Goal: Use online tool/utility: Utilize a website feature to perform a specific function

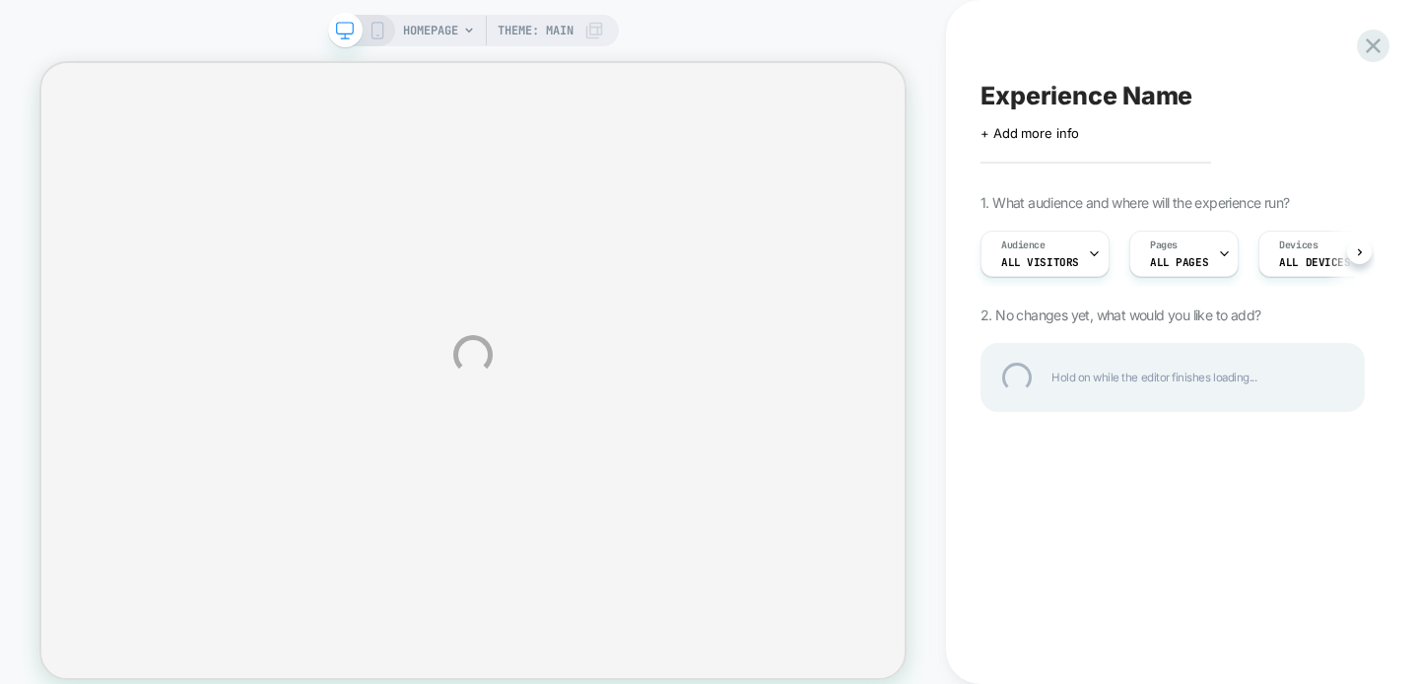
click at [1058, 104] on div "Experience Name" at bounding box center [1172, 96] width 384 height 30
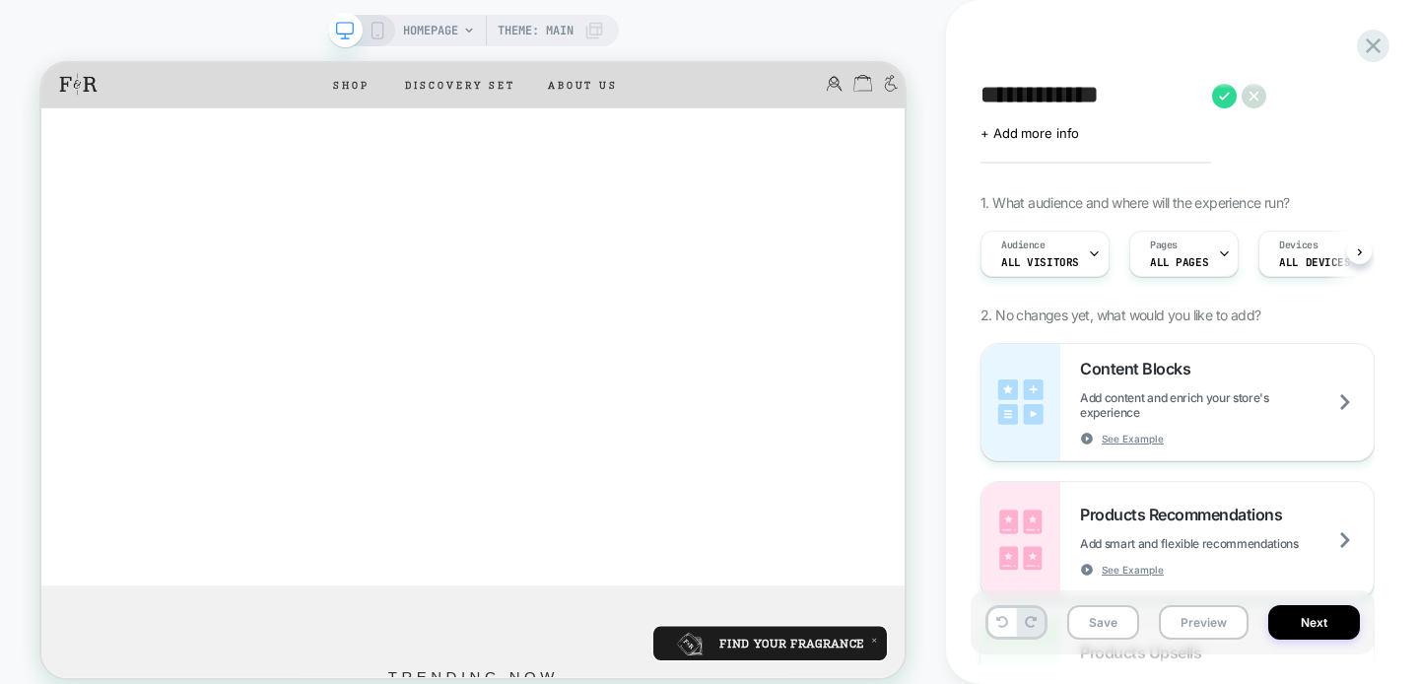
scroll to position [0, 1]
type textarea "**********"
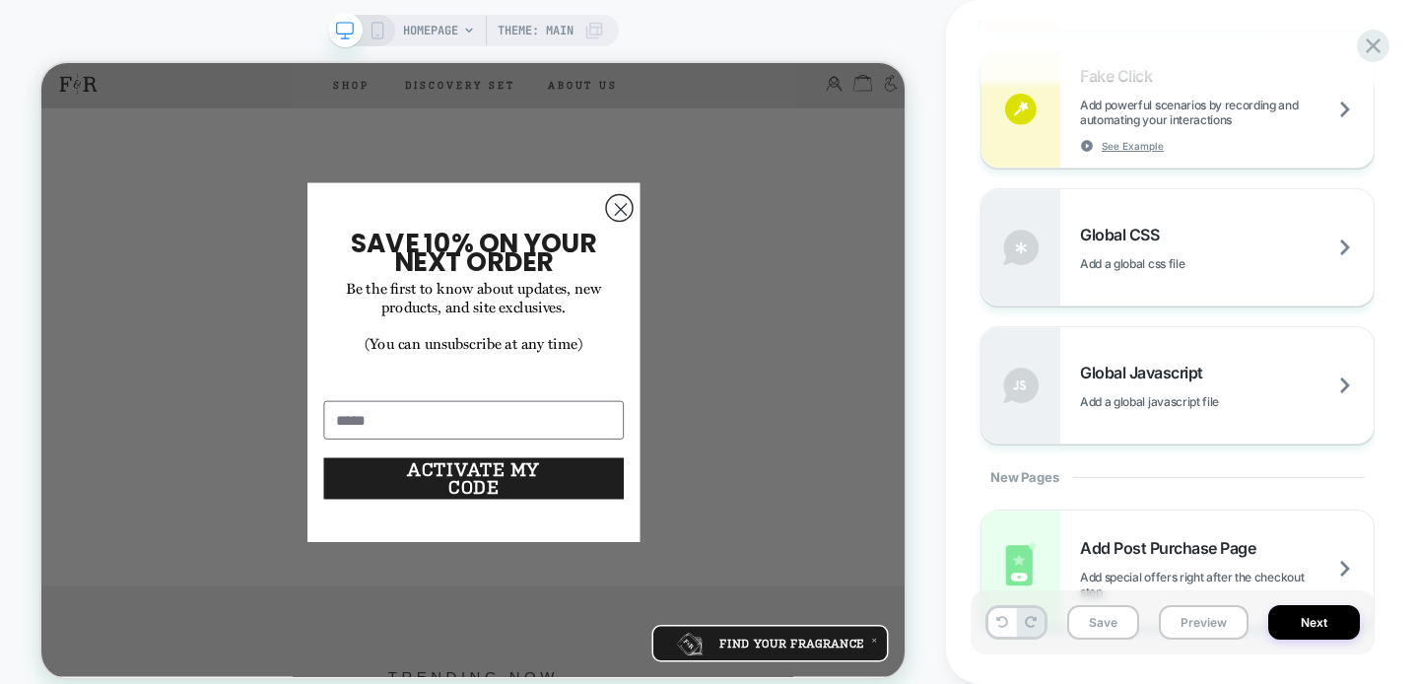
scroll to position [1307, 0]
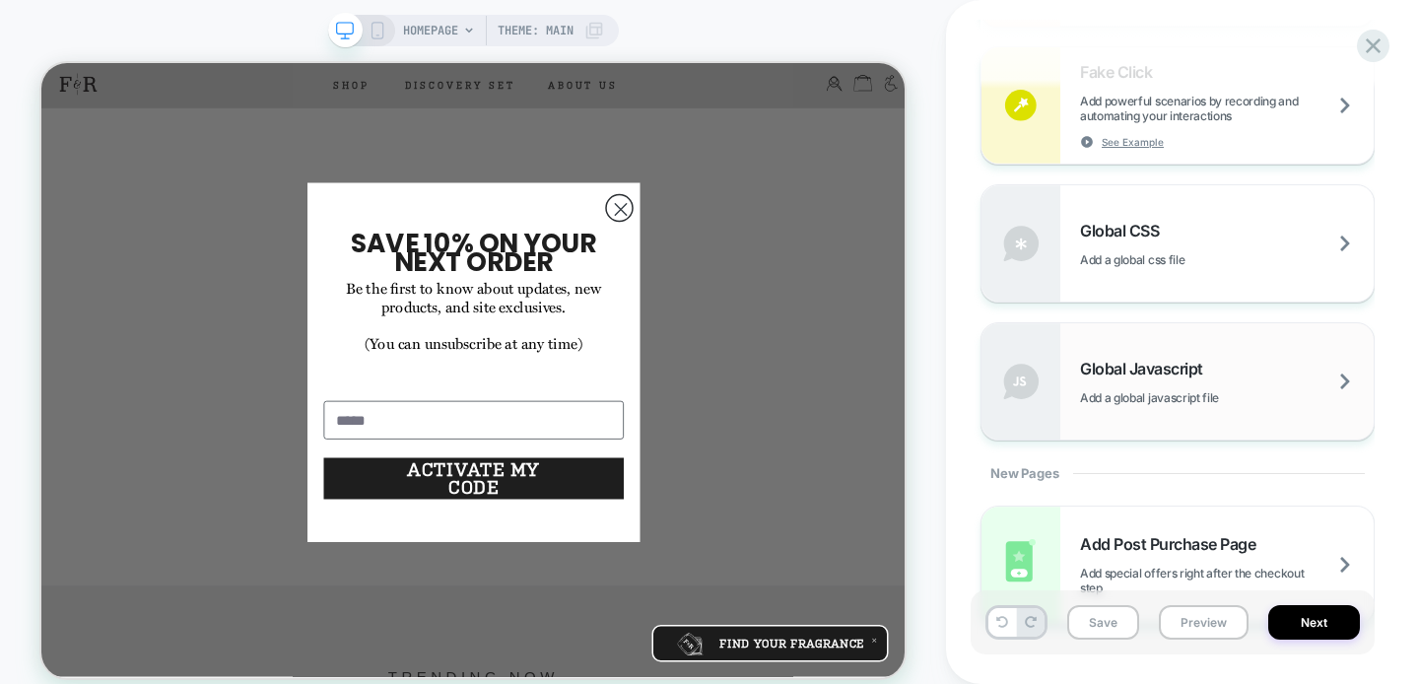
click at [1186, 371] on span "Global Javascript" at bounding box center [1146, 369] width 133 height 20
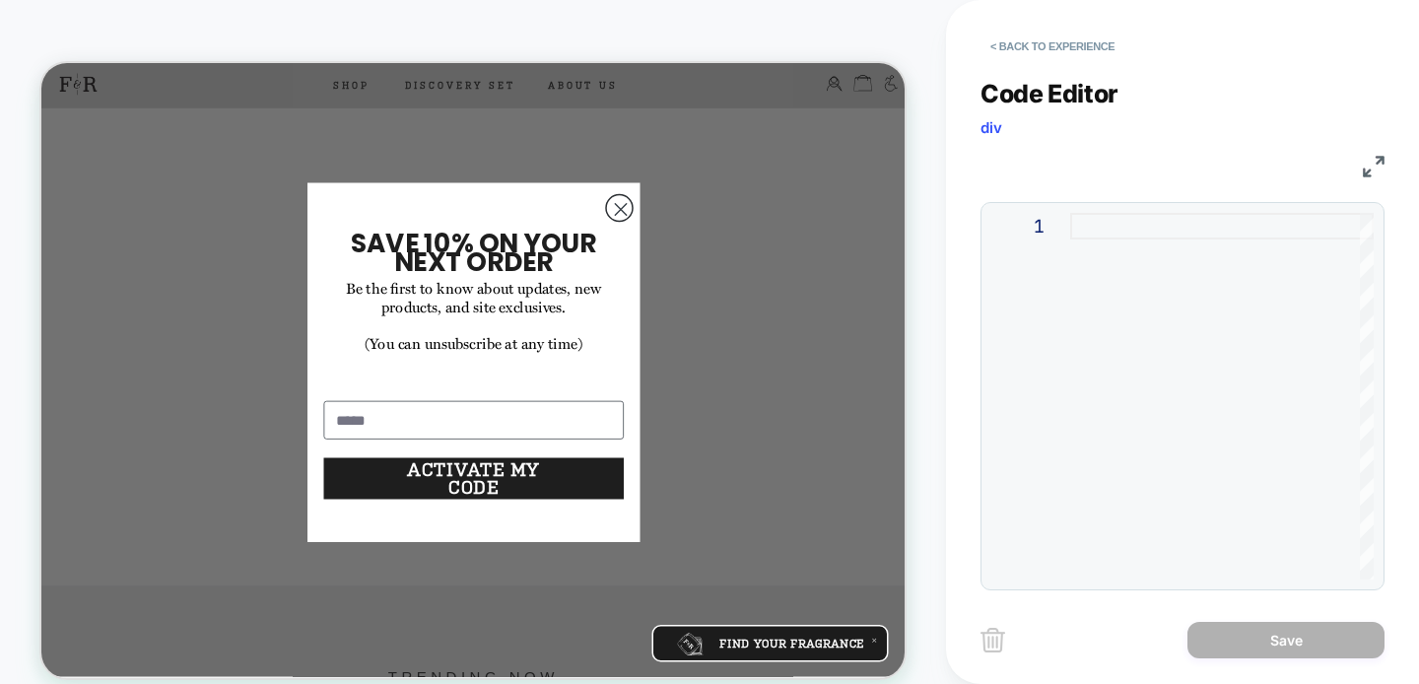
click at [1155, 233] on div at bounding box center [1221, 396] width 303 height 367
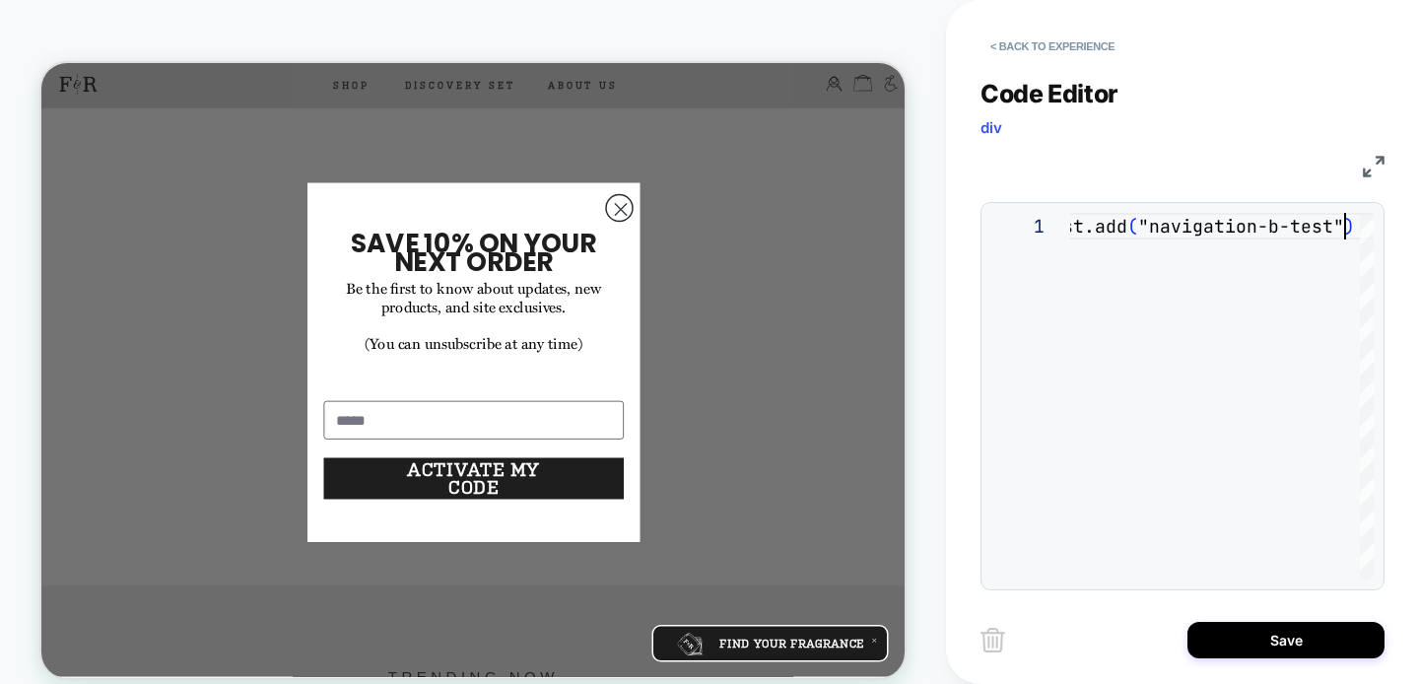
type textarea "**********"
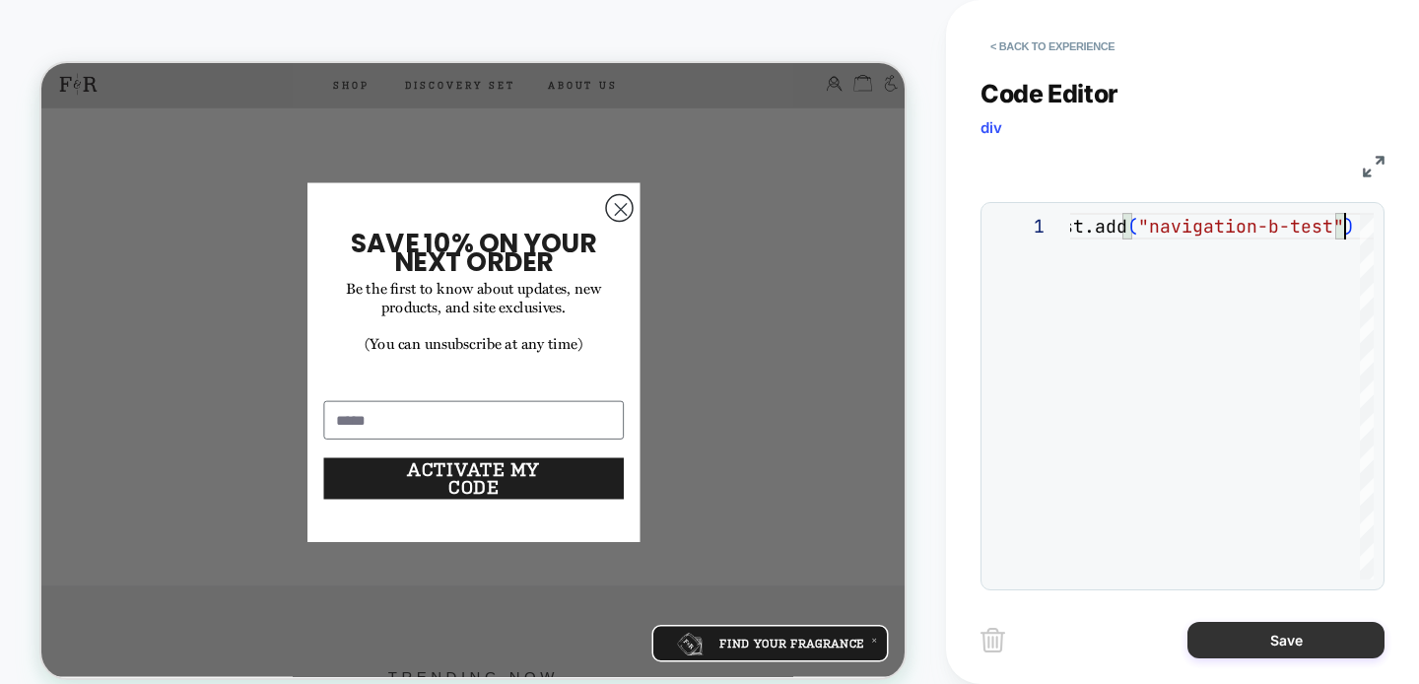
click at [1298, 642] on button "Save" at bounding box center [1285, 640] width 197 height 36
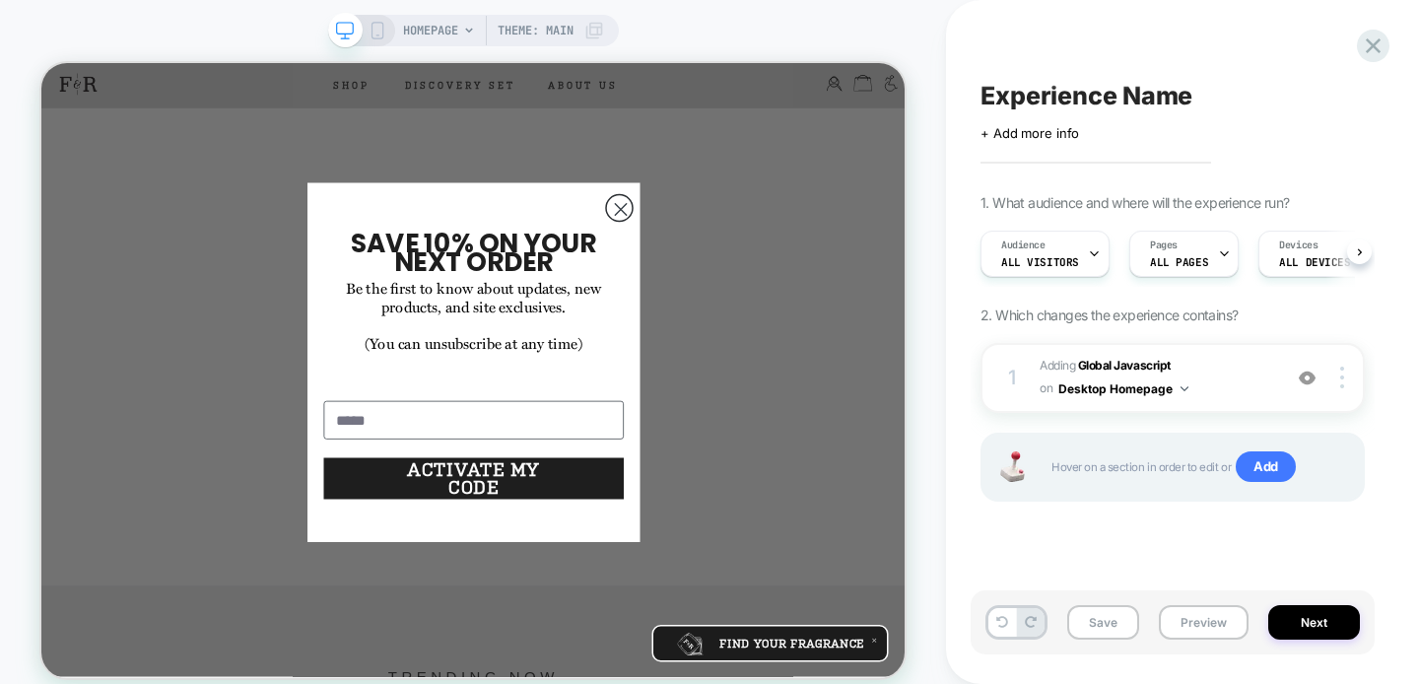
scroll to position [0, 1]
click at [1172, 391] on button "Desktop Homepage" at bounding box center [1123, 388] width 130 height 25
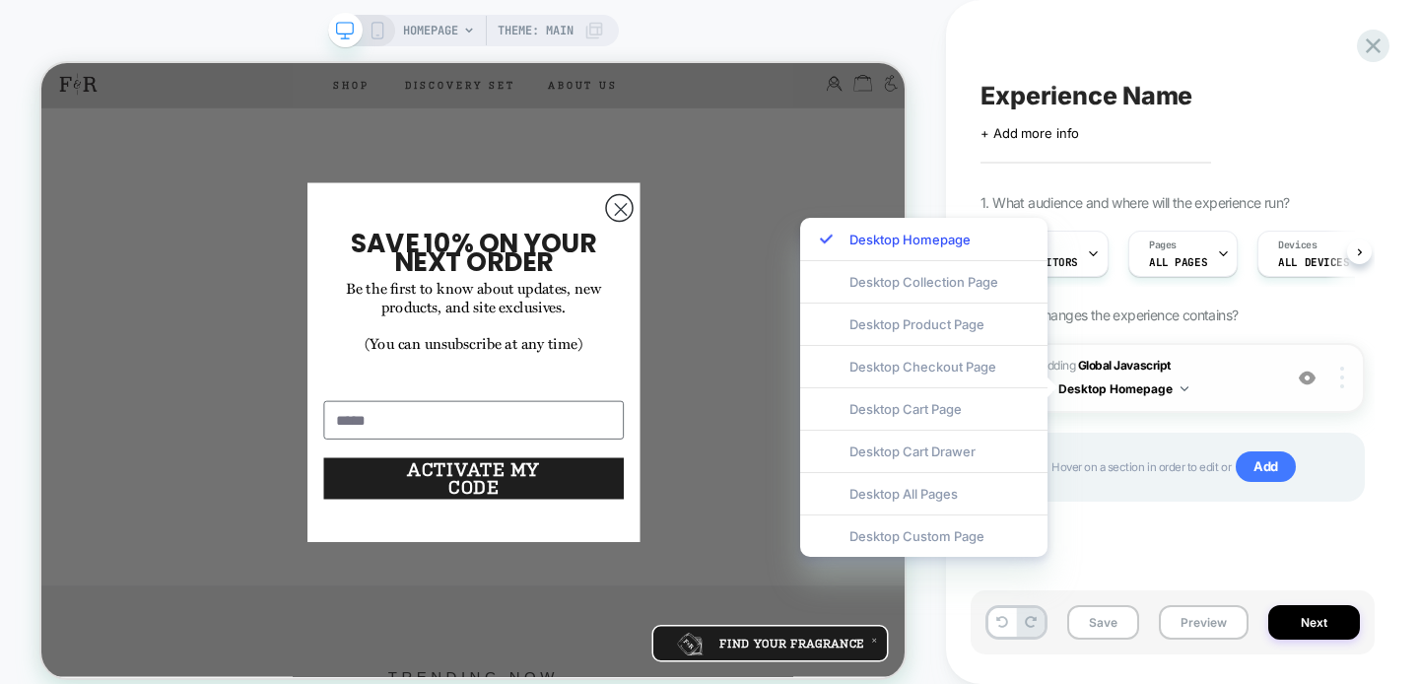
click at [1354, 385] on div at bounding box center [1344, 378] width 37 height 22
click at [1348, 379] on div at bounding box center [1344, 378] width 37 height 22
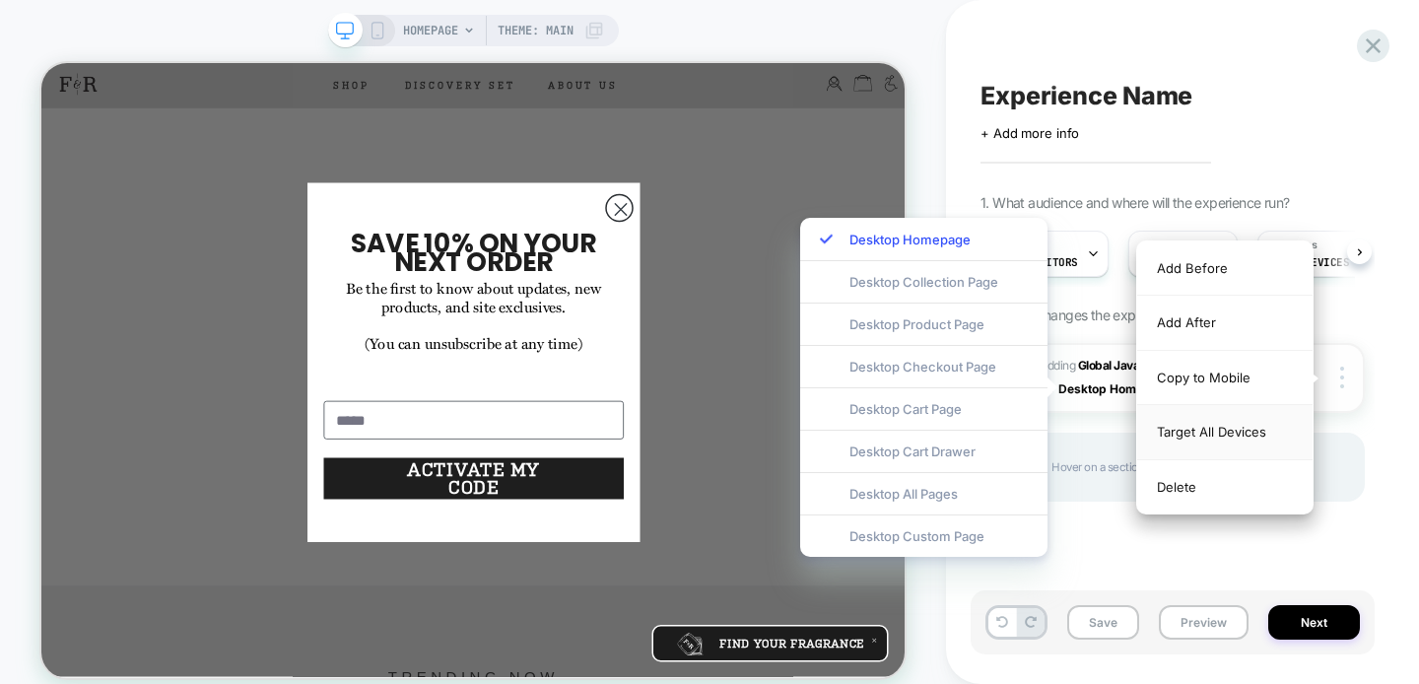
click at [1255, 439] on div "Target All Devices" at bounding box center [1224, 432] width 175 height 54
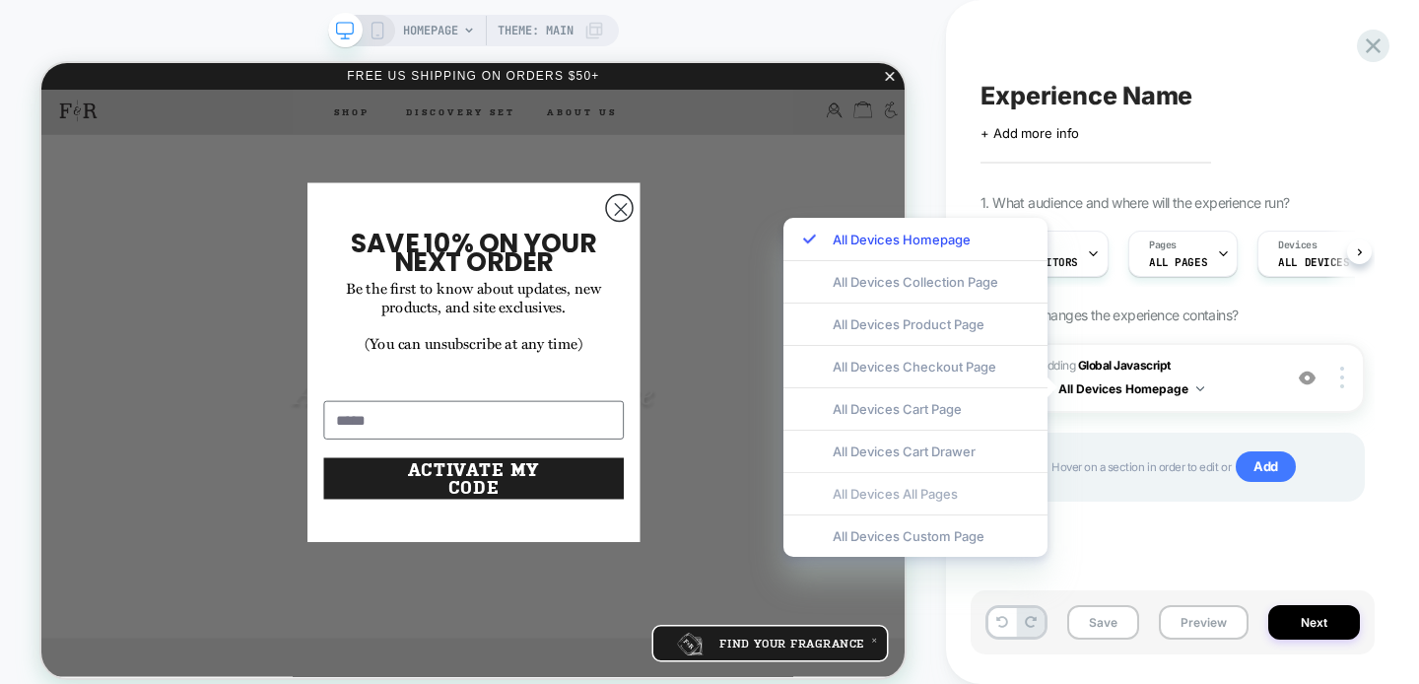
click at [945, 491] on div "All Devices All Pages" at bounding box center [915, 493] width 264 height 42
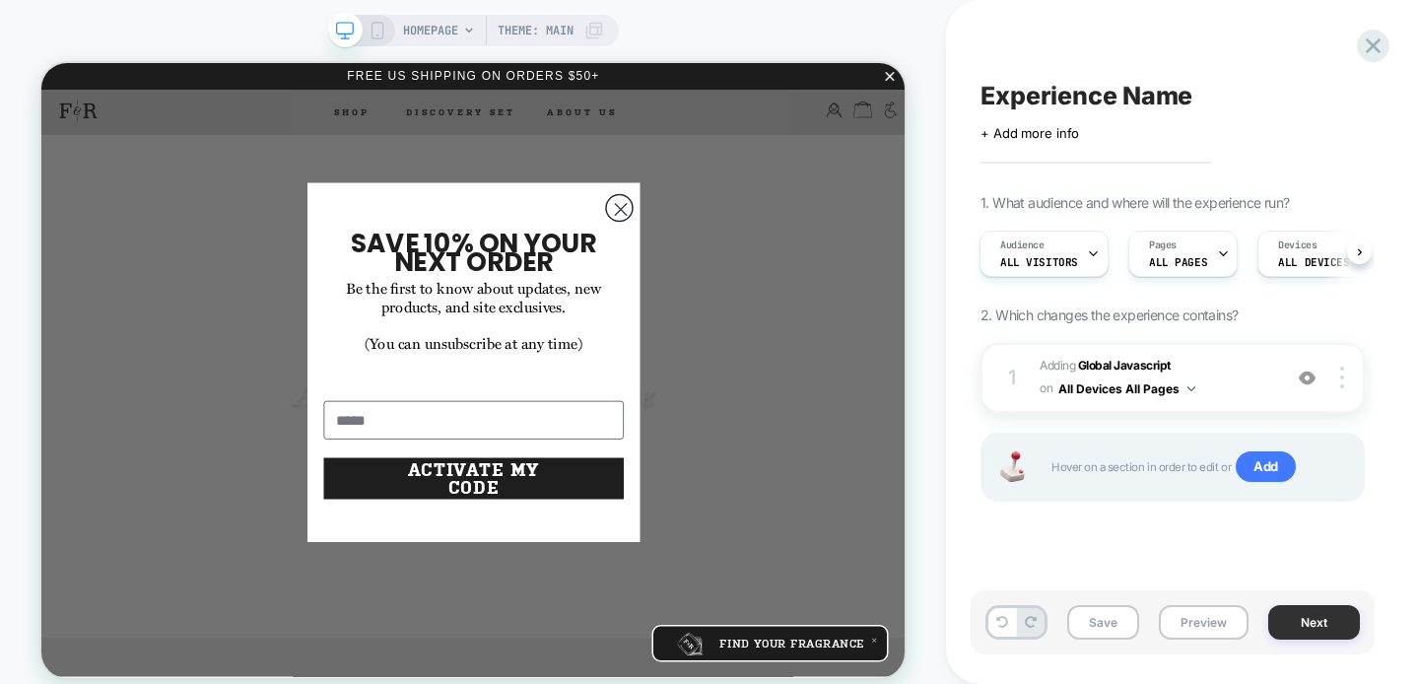
click at [1336, 628] on button "Next" at bounding box center [1314, 622] width 92 height 34
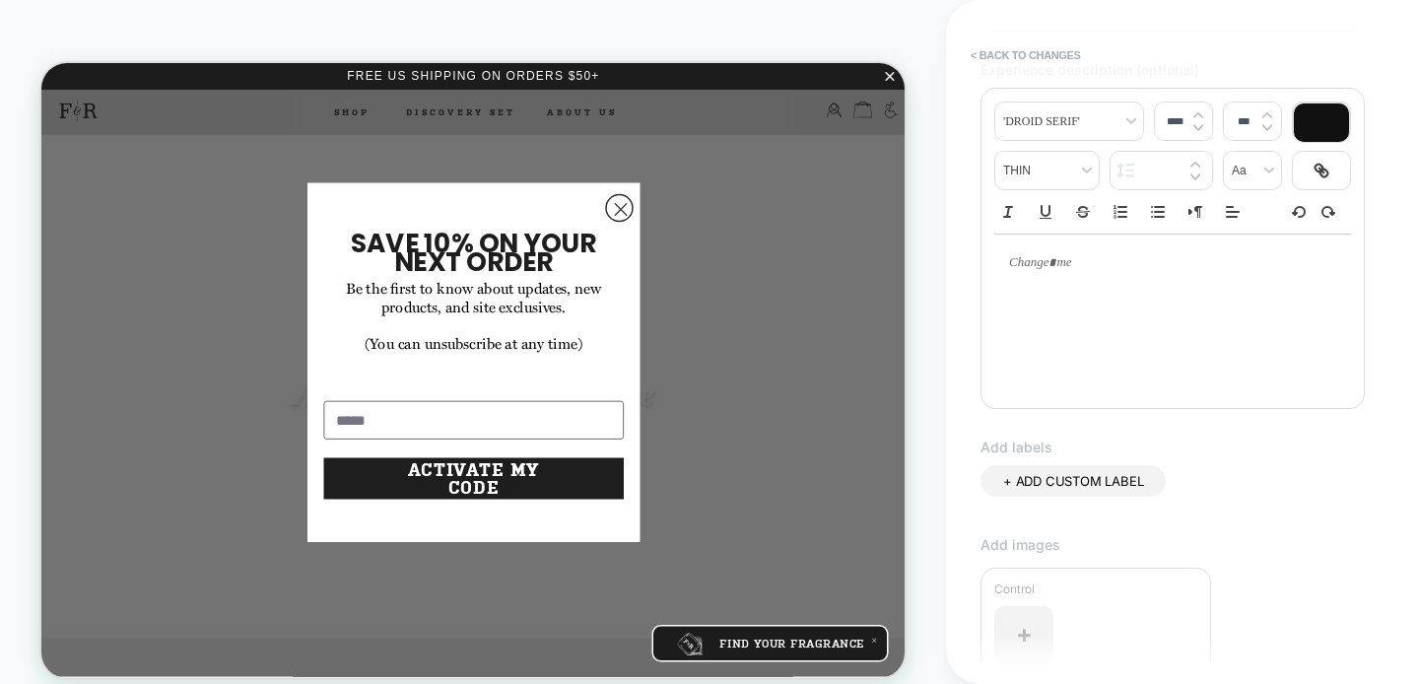
scroll to position [547, 0]
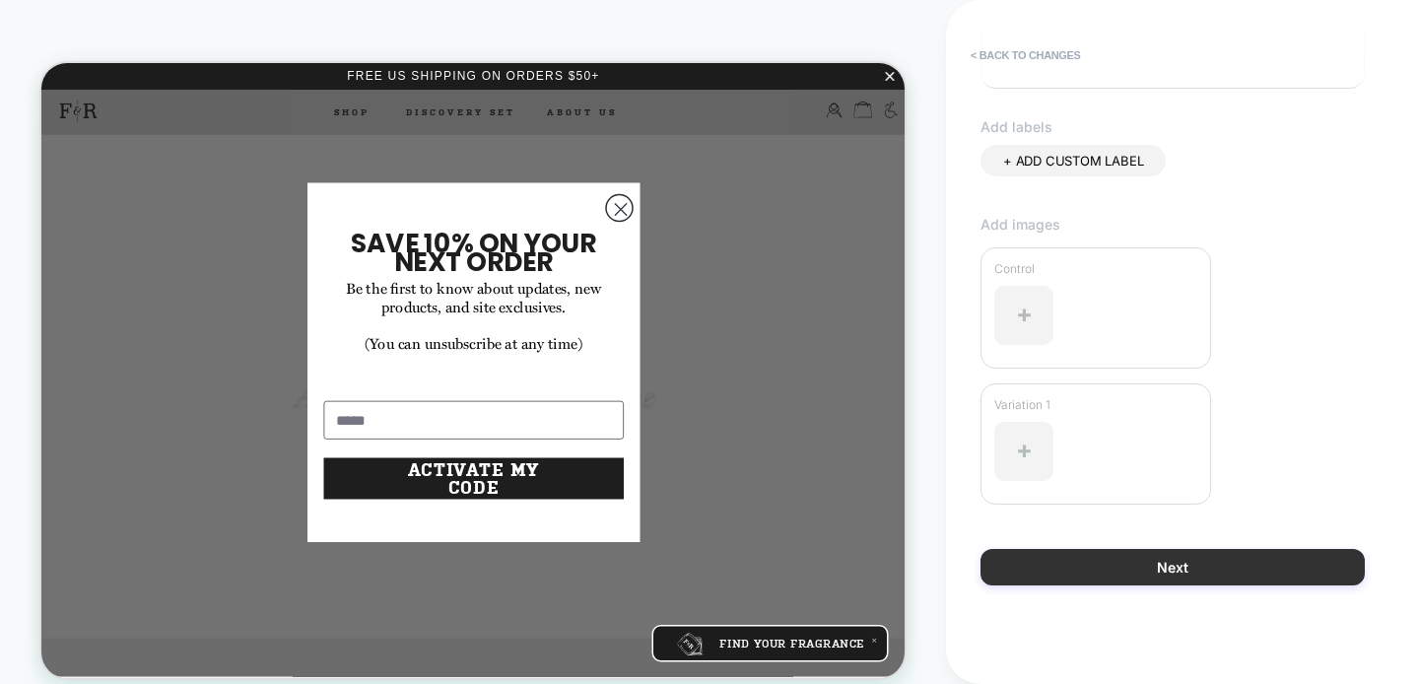
type input "**********"
click at [1328, 554] on button "Next" at bounding box center [1172, 567] width 384 height 36
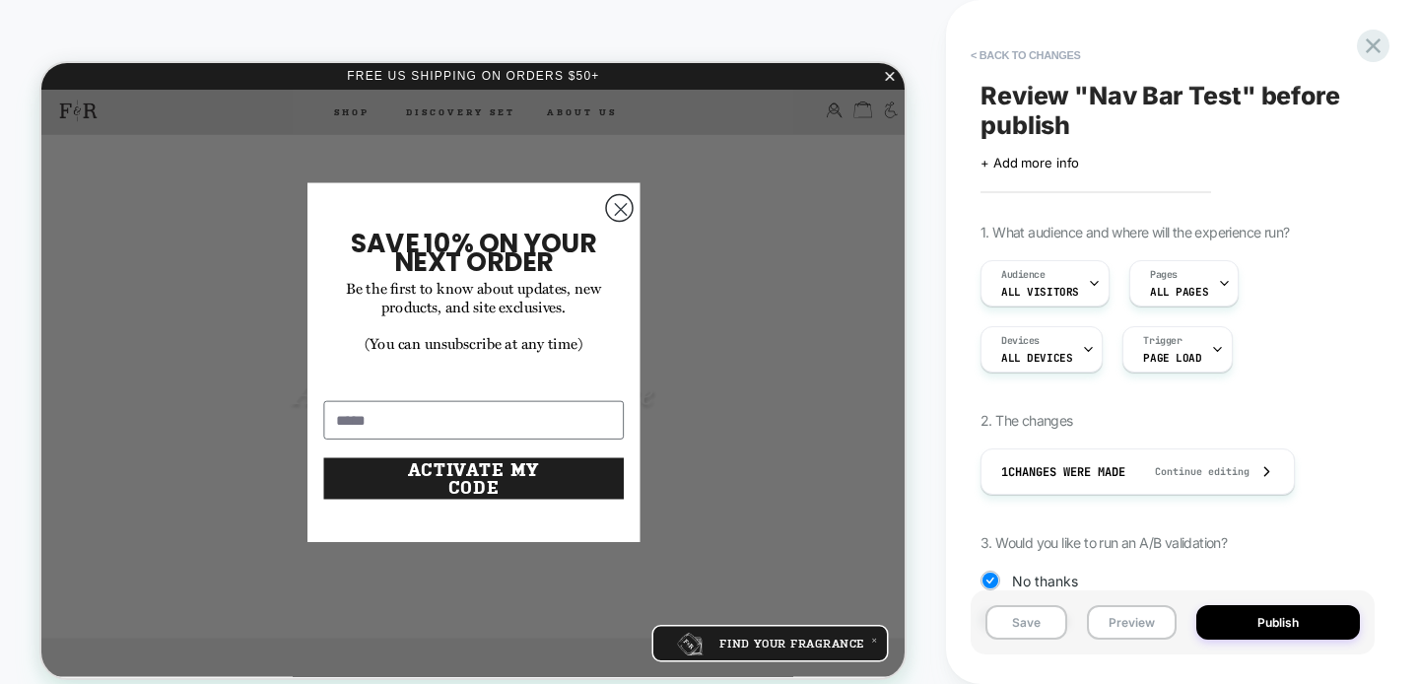
scroll to position [208, 0]
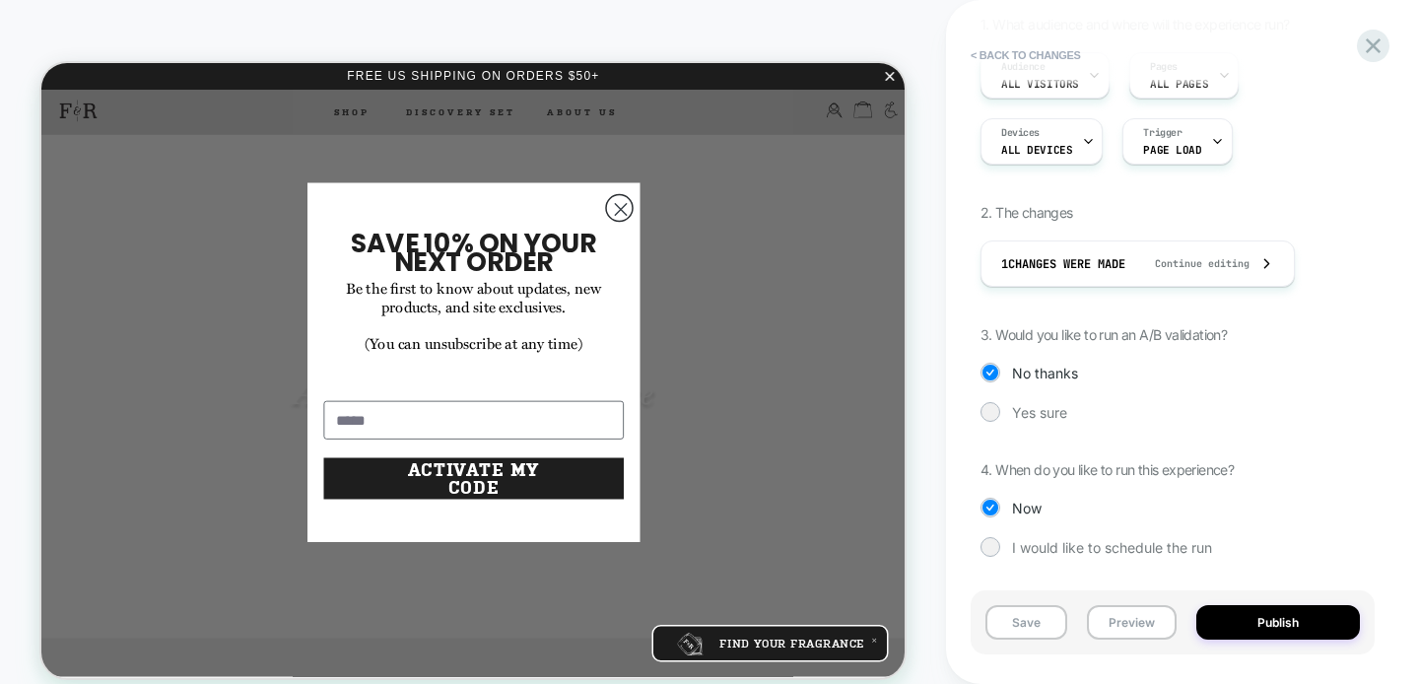
click at [1026, 399] on div "1. What audience and where will the experience run? Audience All Visitors Pages…" at bounding box center [1172, 301] width 384 height 570
click at [1037, 413] on span "Yes sure" at bounding box center [1039, 412] width 55 height 17
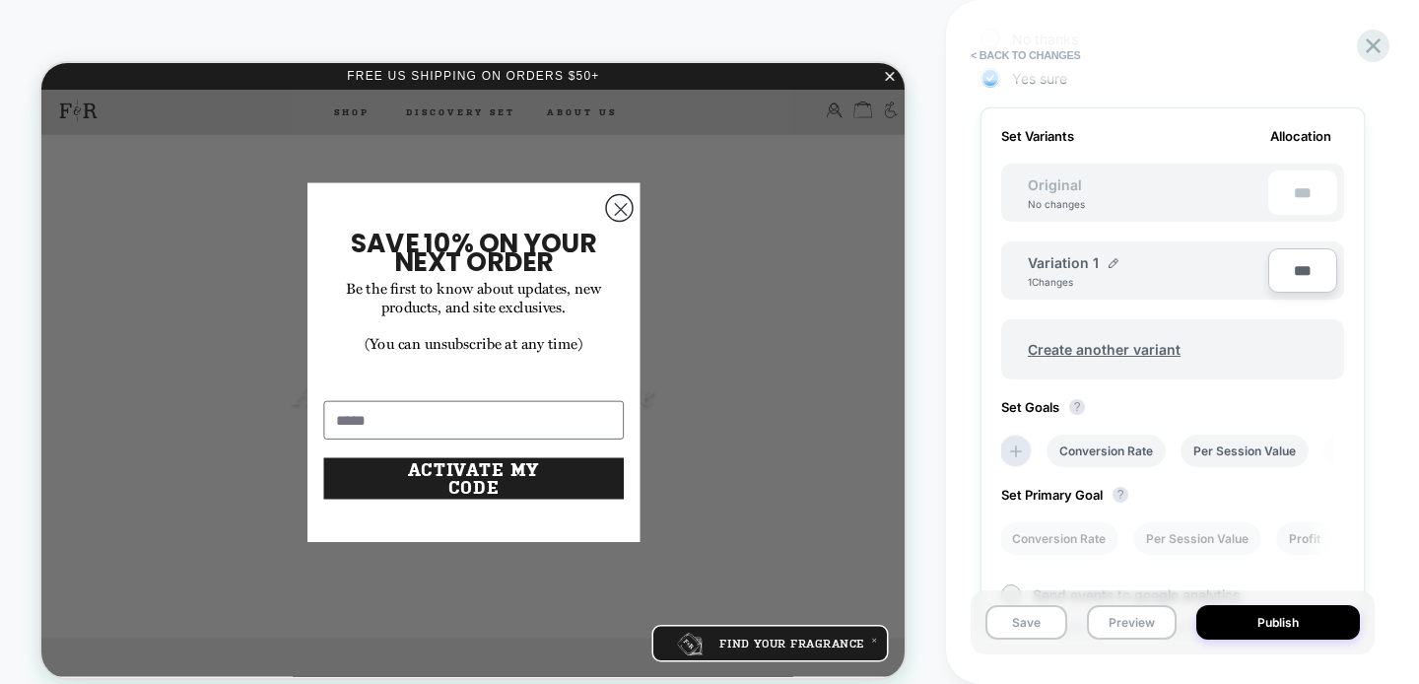
scroll to position [546, 0]
click at [1118, 445] on li "Conversion Rate" at bounding box center [1105, 447] width 119 height 33
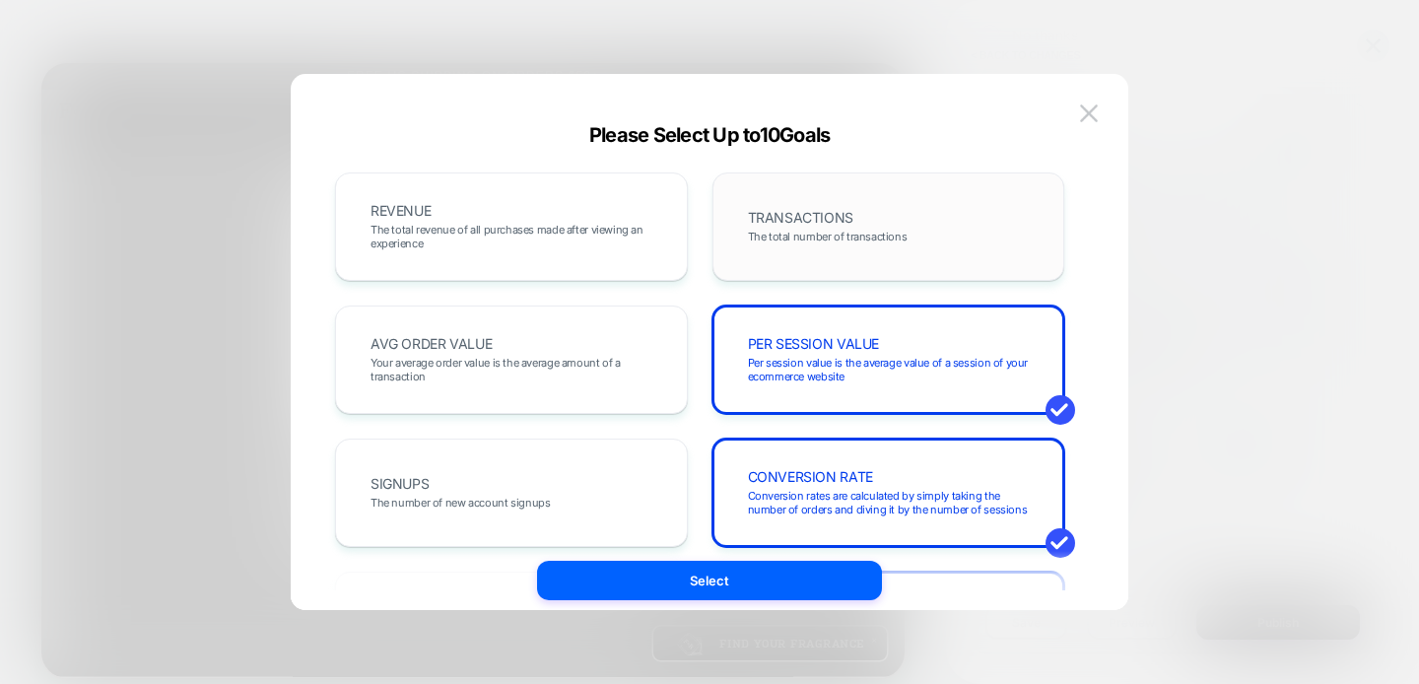
click at [879, 221] on div "TRANSACTIONS The total number of transactions" at bounding box center [888, 226] width 311 height 67
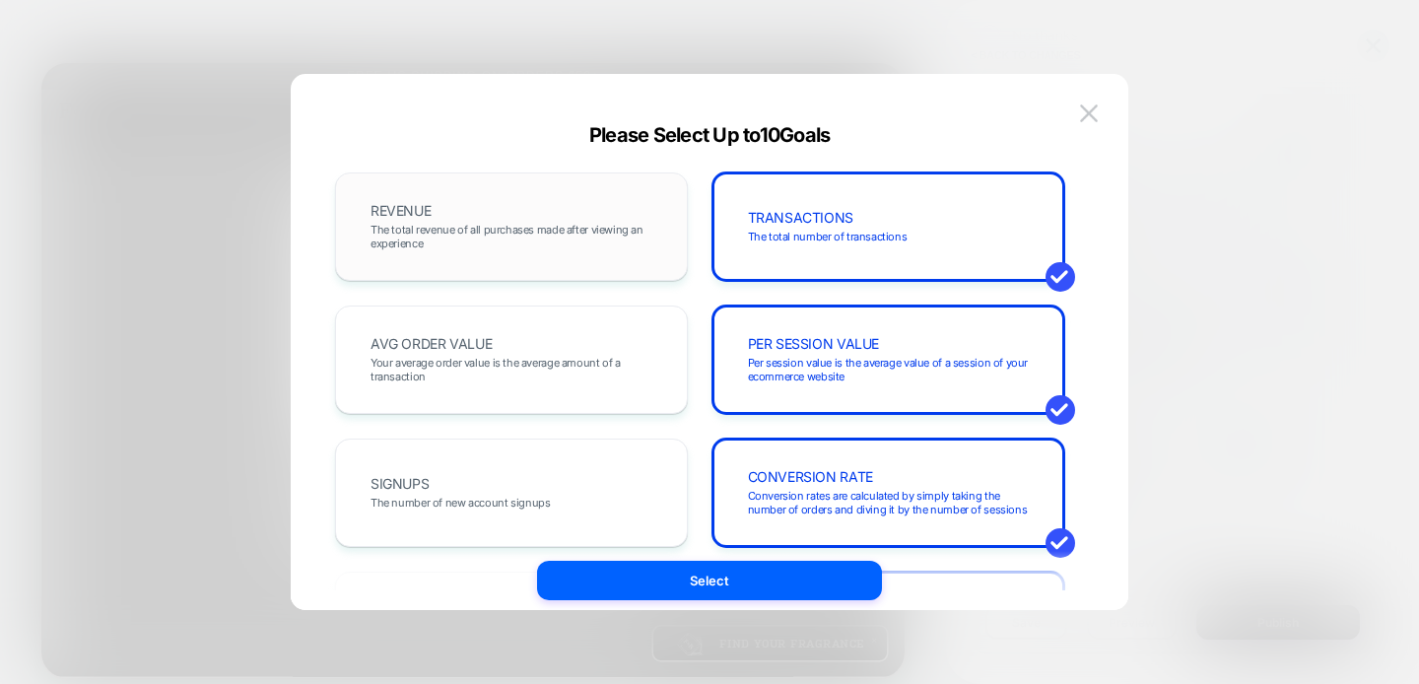
click at [564, 234] on span "The total revenue of all purchases made after viewing an experience" at bounding box center [511, 237] width 282 height 28
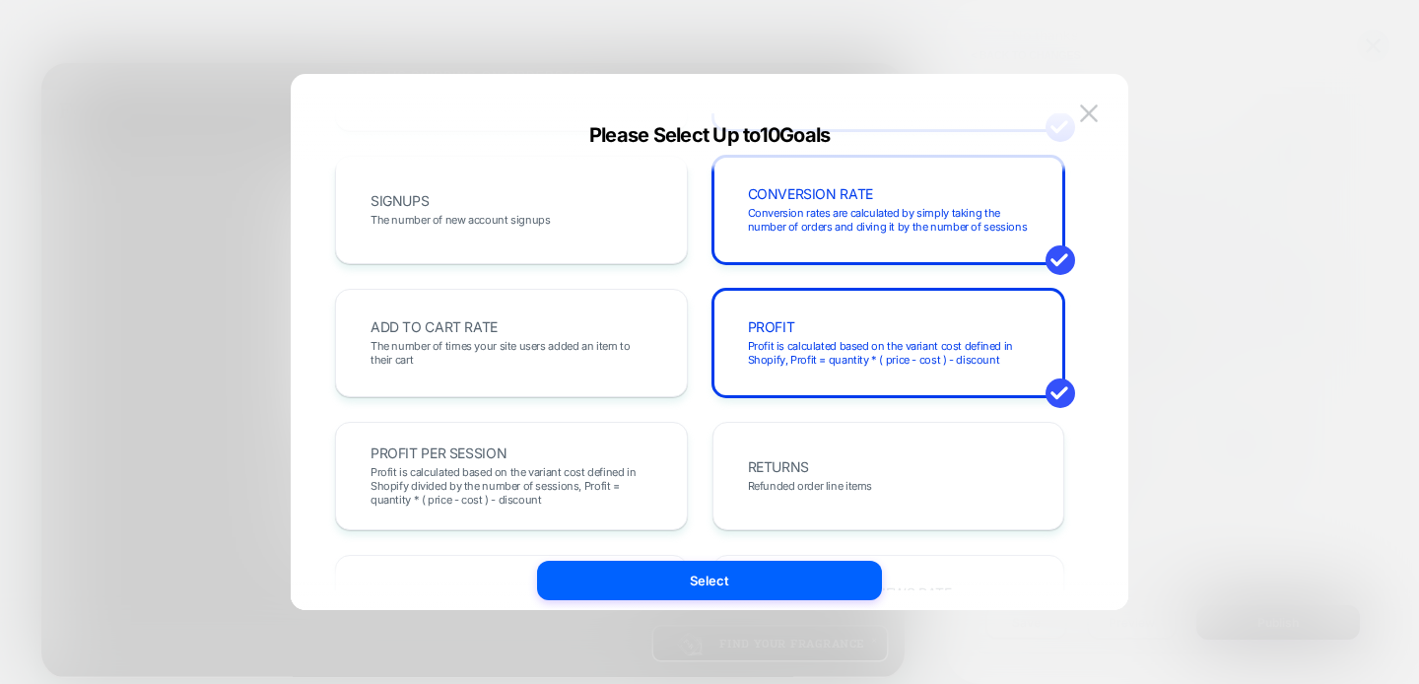
scroll to position [286, 0]
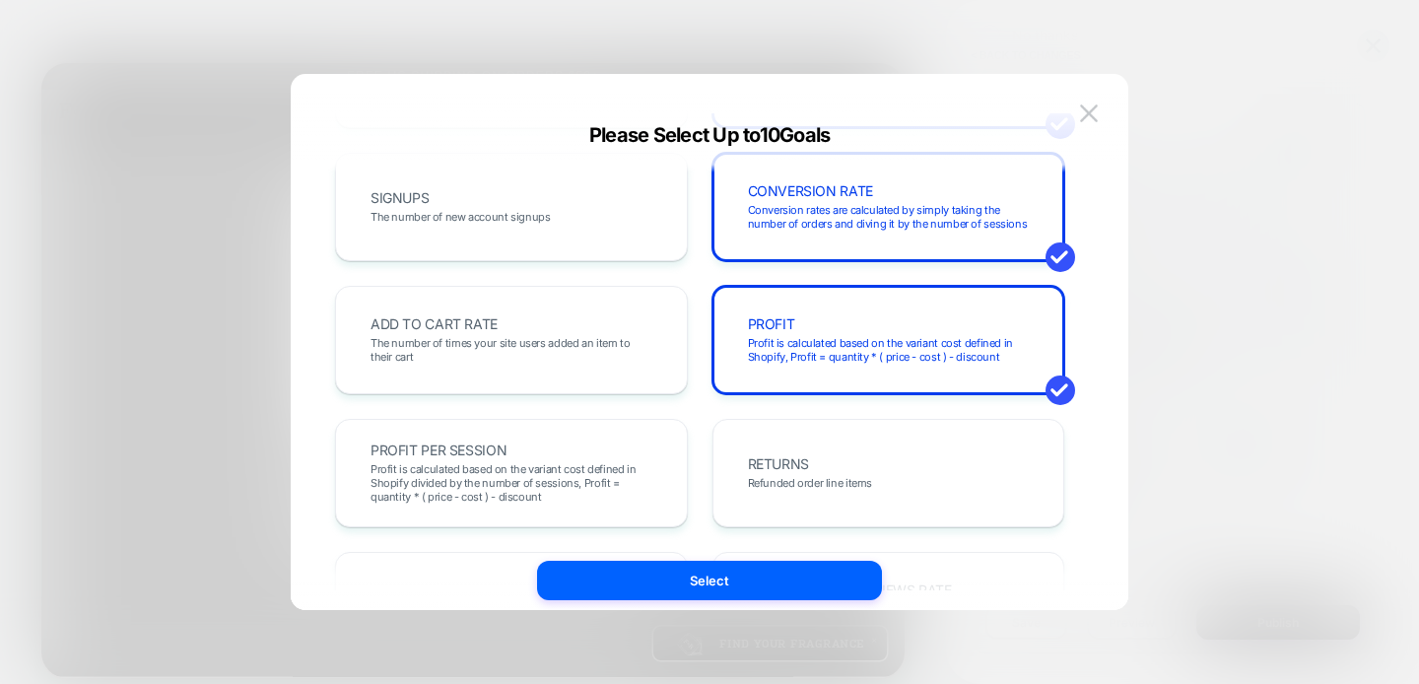
click at [564, 338] on span "The number of times your site users added an item to their cart" at bounding box center [511, 350] width 282 height 28
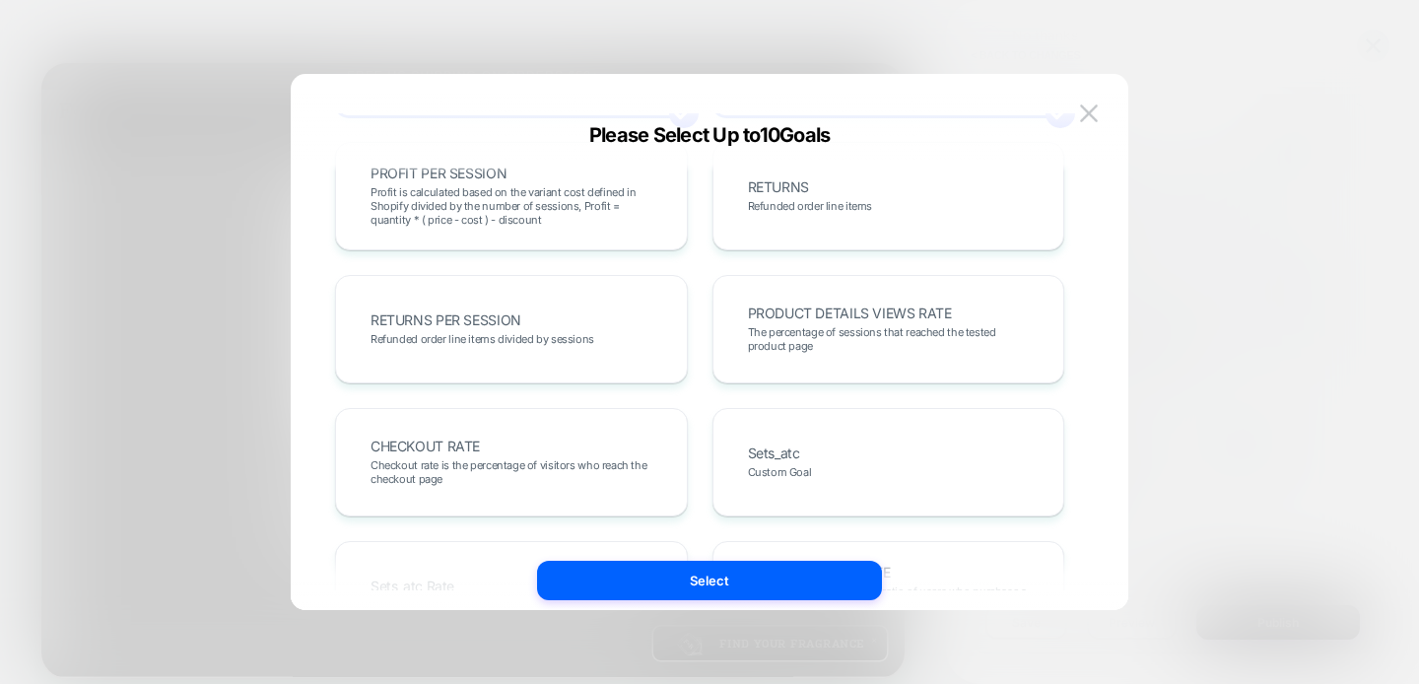
scroll to position [564, 0]
click at [540, 435] on div "CHECKOUT RATE Checkout rate is the percentage of visitors who reach the checkou…" at bounding box center [511, 461] width 311 height 67
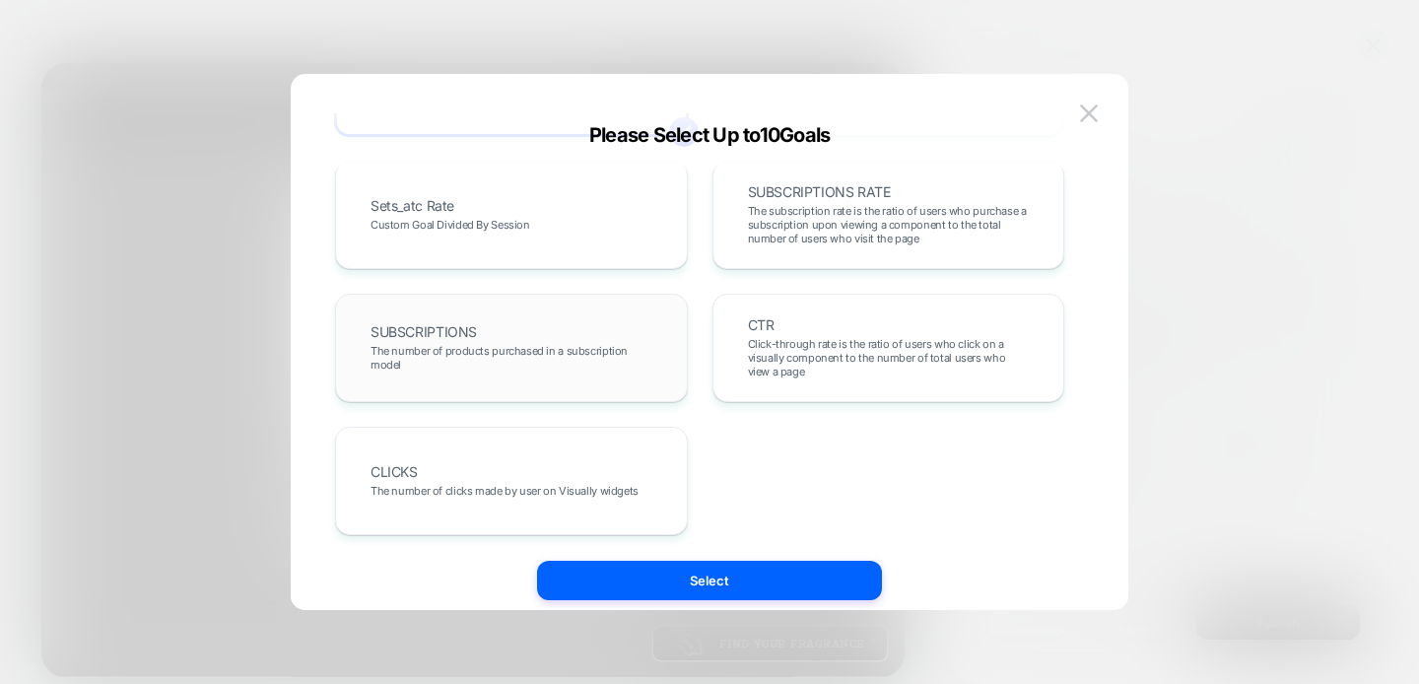
scroll to position [947, 0]
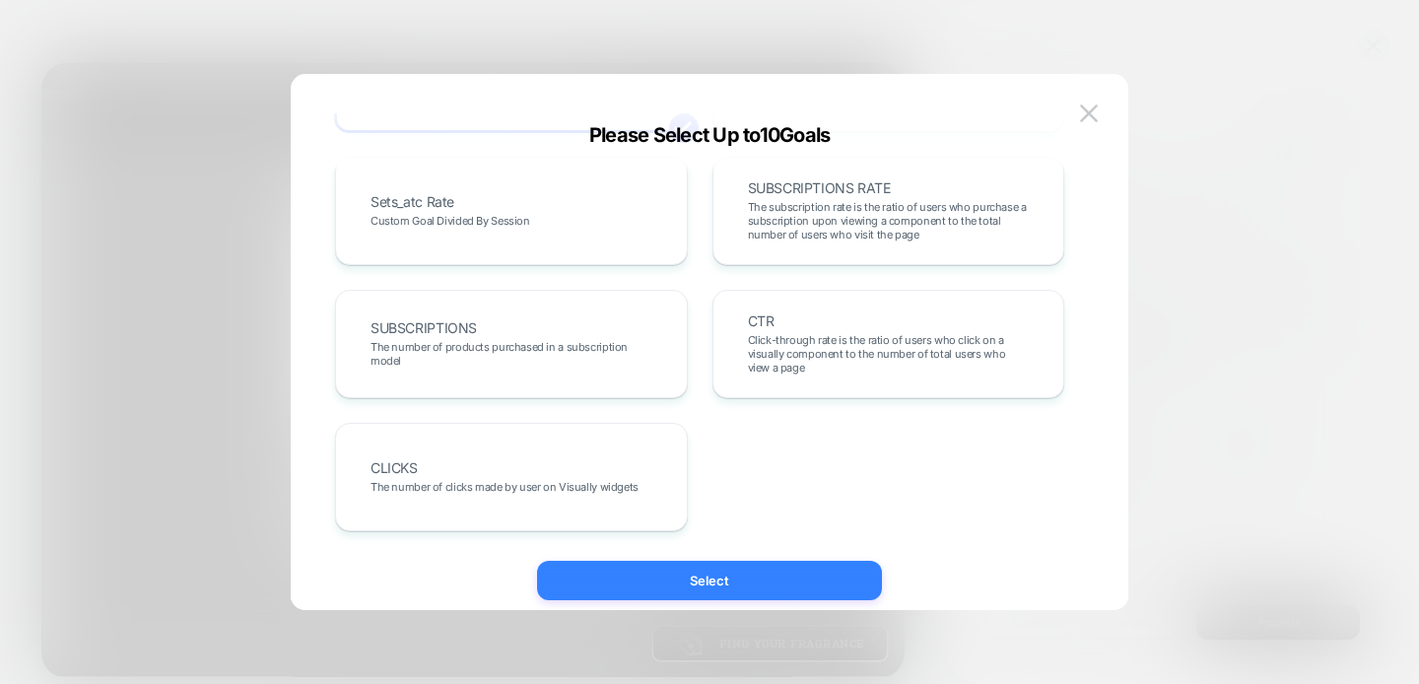
click at [698, 573] on button "Select" at bounding box center [709, 580] width 345 height 39
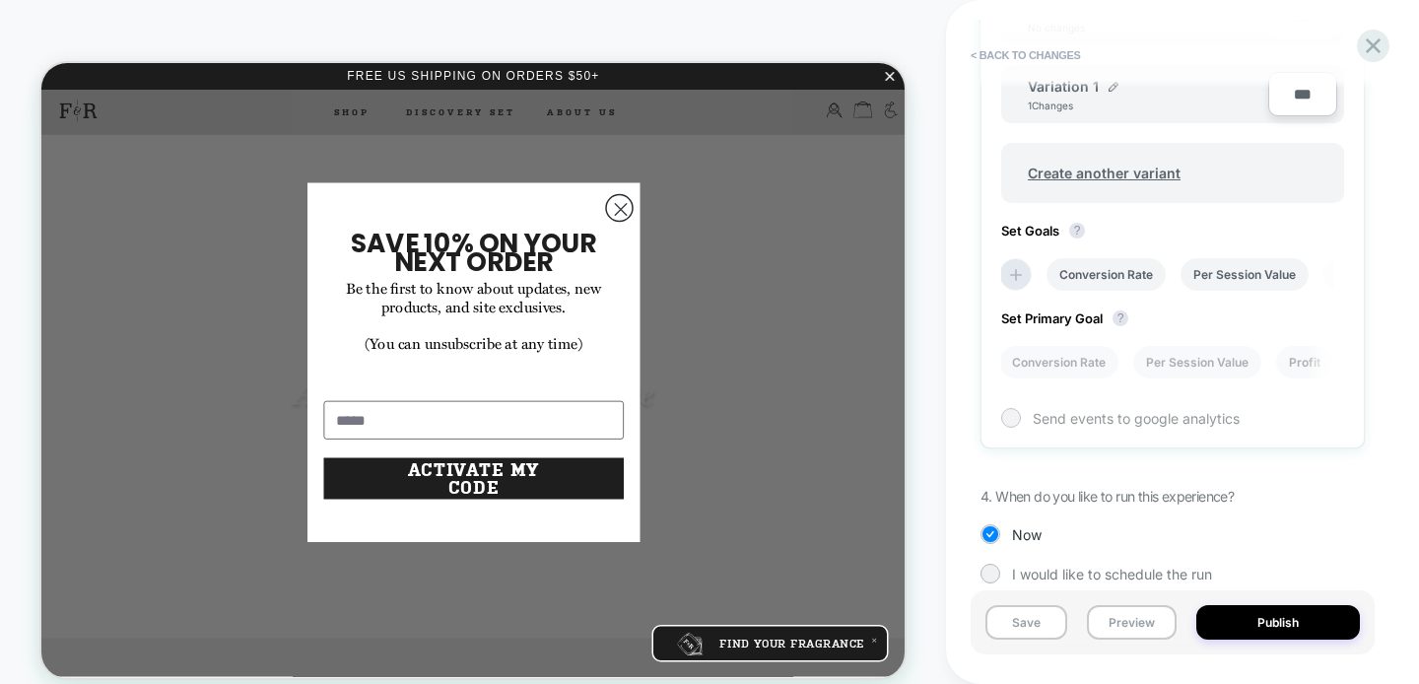
scroll to position [746, 0]
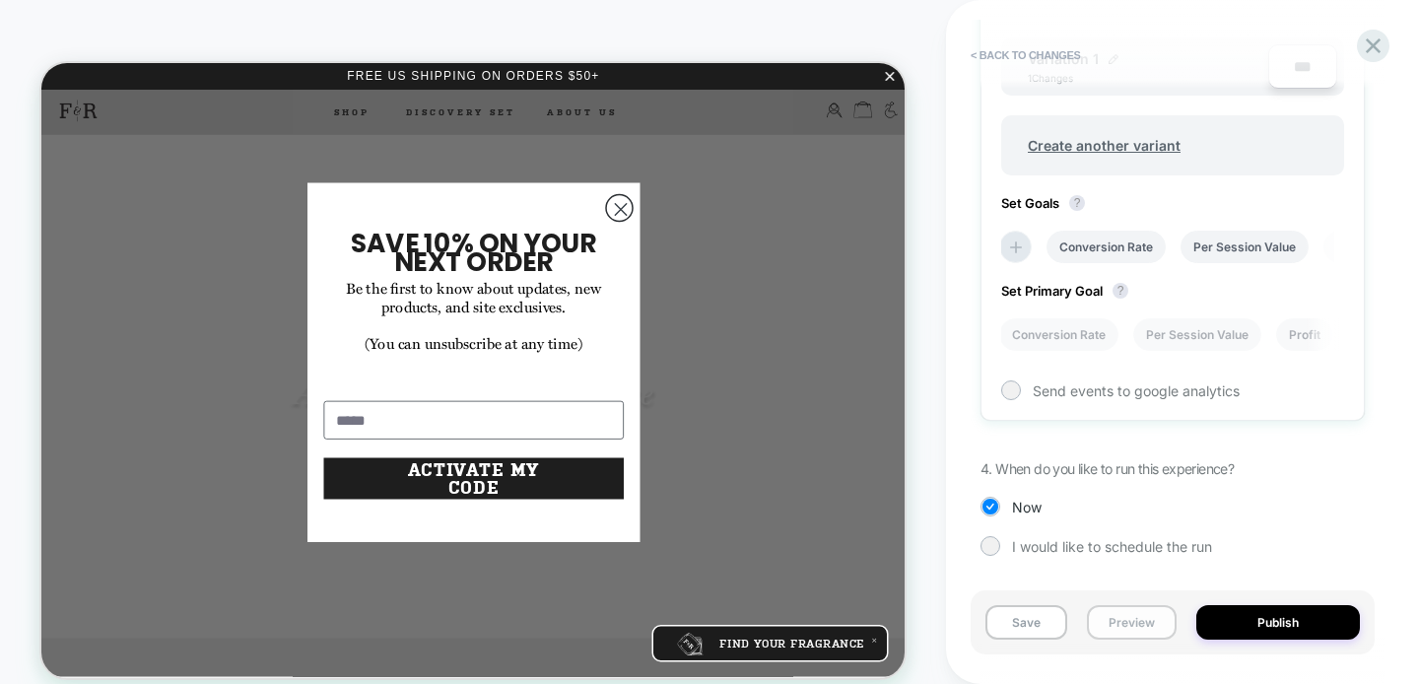
click at [1124, 622] on button "Preview" at bounding box center [1132, 622] width 90 height 34
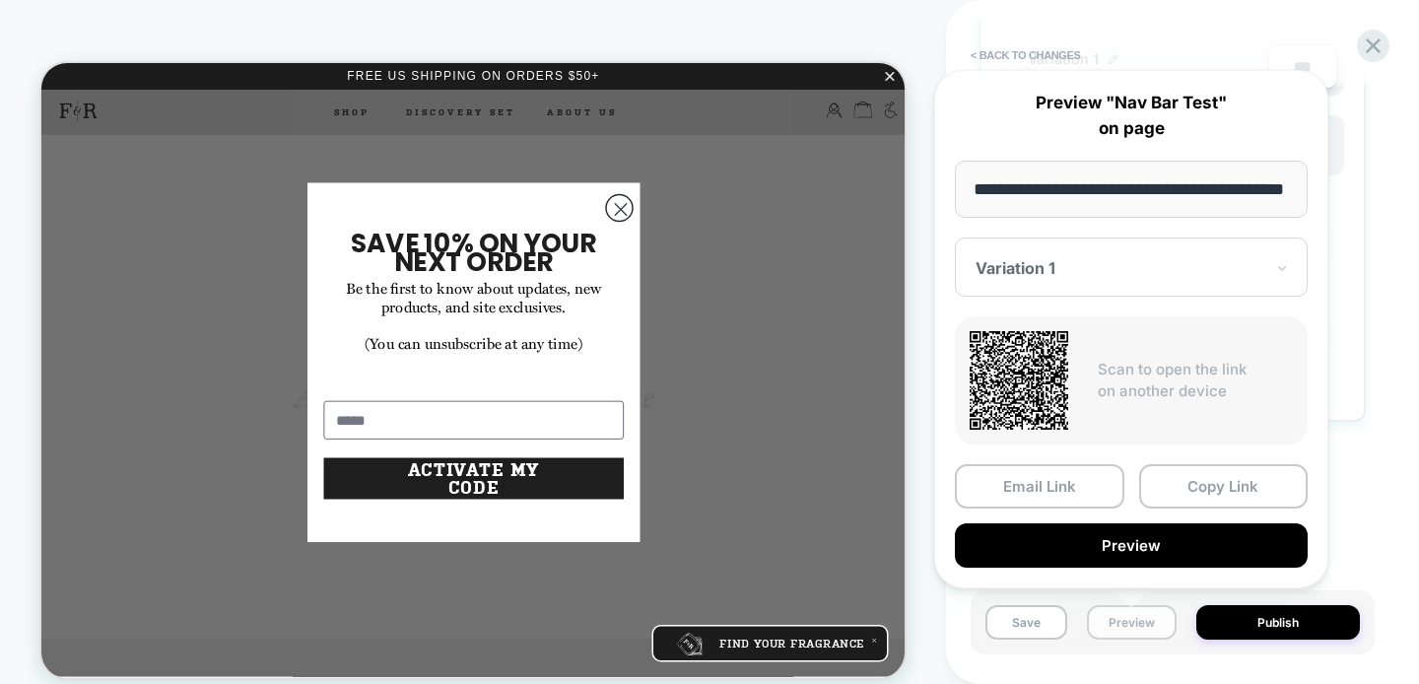
scroll to position [0, 57]
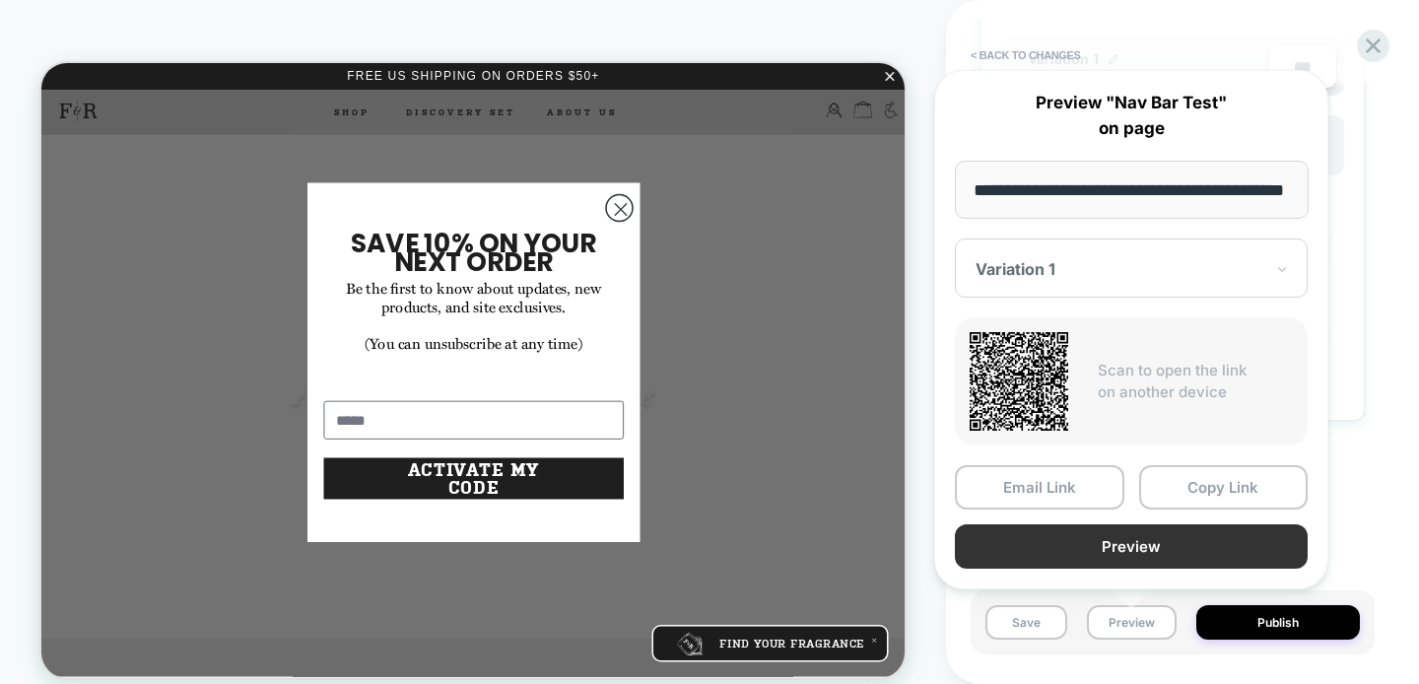
click at [1131, 547] on button "Preview" at bounding box center [1131, 546] width 353 height 44
